Goal: Information Seeking & Learning: Find specific fact

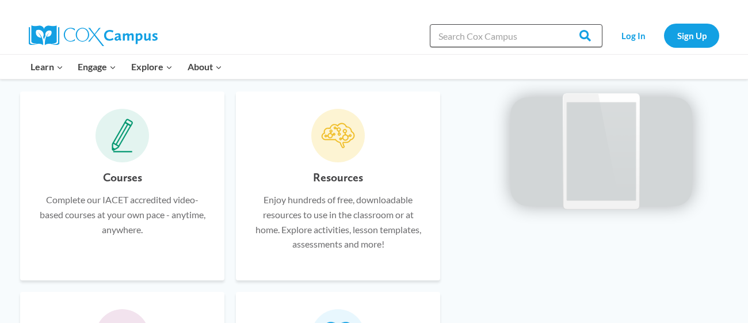
click at [474, 33] on input "Search in [URL][DOMAIN_NAME]" at bounding box center [516, 35] width 173 height 23
type input "oral lansguage"
click at [558, 24] on input "Search" at bounding box center [580, 35] width 45 height 23
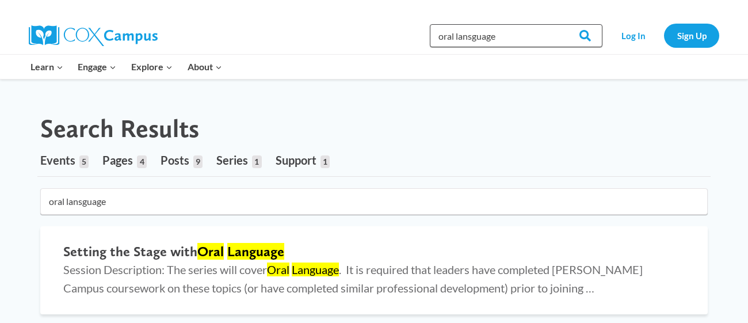
click at [519, 37] on input "oral lansguage" at bounding box center [516, 35] width 173 height 23
type input "oral lansguage in early"
click at [558, 24] on input "Search" at bounding box center [580, 35] width 45 height 23
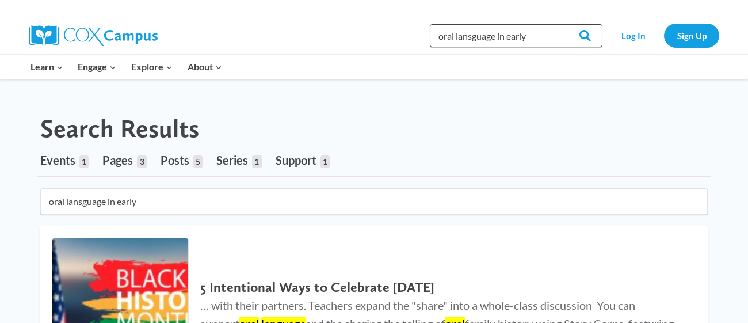
click at [531, 33] on input "oral lansguage in early" at bounding box center [516, 35] width 173 height 23
type input "oral lansguage in early childhood"
click at [558, 24] on input "Search" at bounding box center [580, 35] width 45 height 23
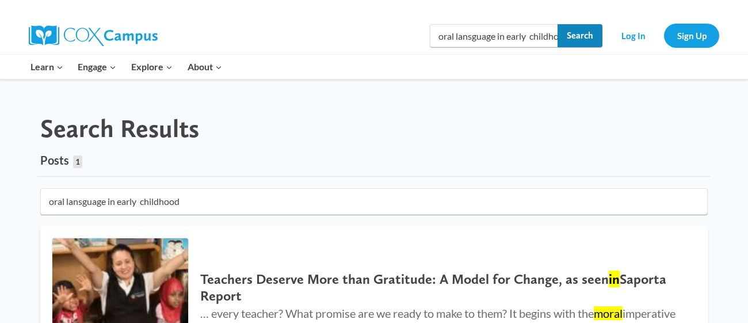
click at [566, 37] on input "Search" at bounding box center [580, 35] width 45 height 23
drag, startPoint x: 558, startPoint y: 36, endPoint x: 382, endPoint y: 32, distance: 175.6
click at [383, 32] on div "Search in [URL][DOMAIN_NAME] oral lansguage in early childhood Search Search Lo…" at bounding box center [507, 35] width 426 height 37
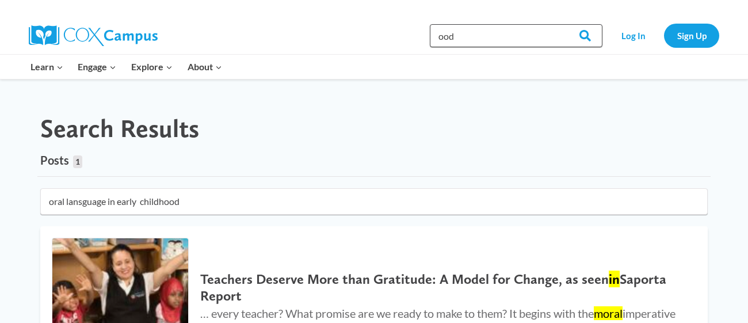
click at [527, 43] on input "ood" at bounding box center [516, 35] width 173 height 23
type input "o"
click at [542, 33] on input "oral lansguage in early childhood" at bounding box center [516, 35] width 173 height 23
click at [557, 34] on input "oral lansguage in early childhood" at bounding box center [516, 35] width 173 height 23
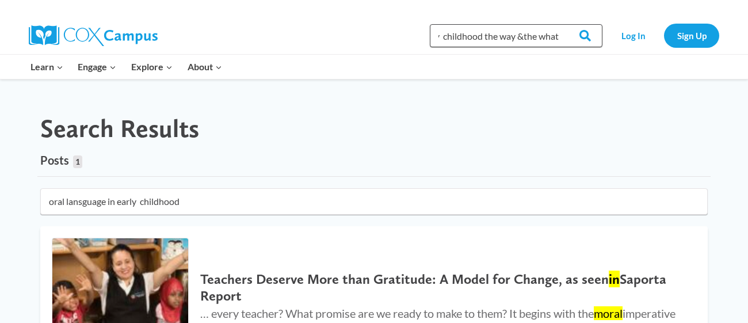
type input "oral lansguage in early childhood the way &the what"
click at [558, 24] on input "Search" at bounding box center [580, 35] width 45 height 23
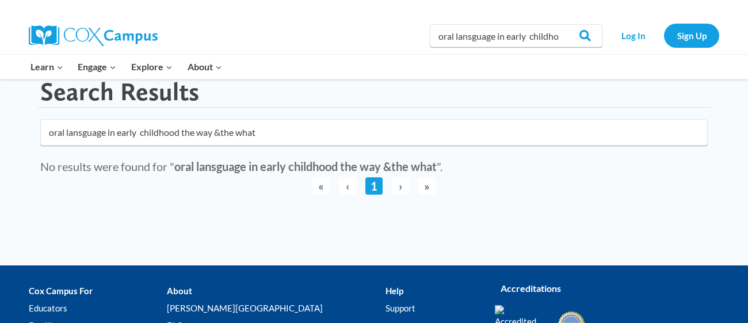
scroll to position [20, 0]
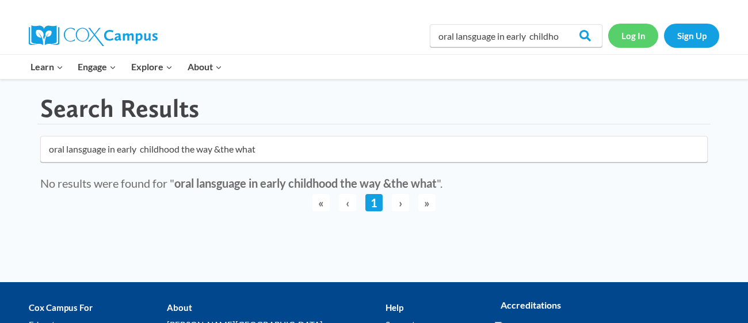
click at [645, 36] on link "Log In" at bounding box center [633, 36] width 50 height 24
